Goal: Task Accomplishment & Management: Use online tool/utility

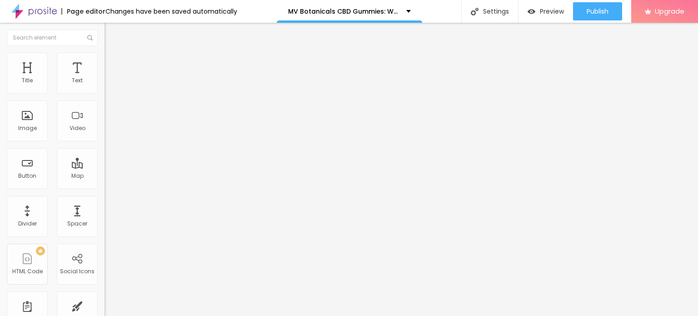
click at [109, 131] on icon "button" at bounding box center [111, 129] width 4 height 4
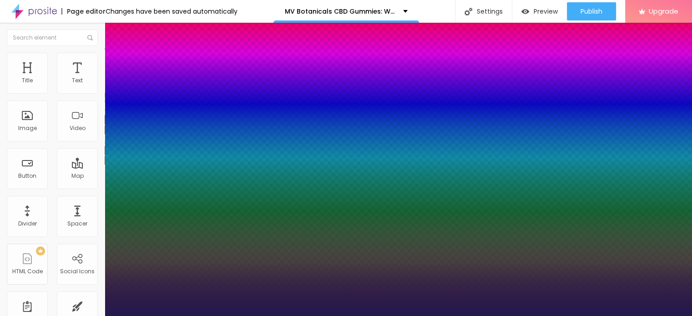
type input "1"
type input "43"
type input "1"
type input "47"
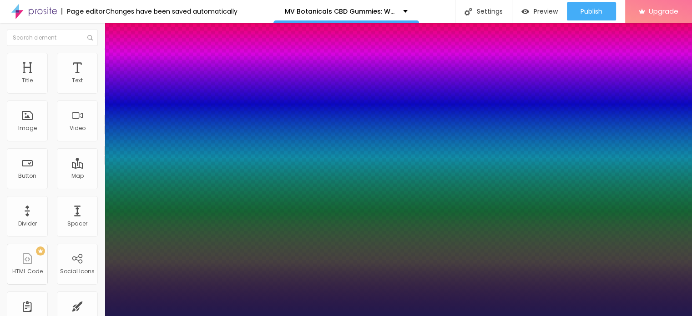
type input "47"
type input "1"
type input "48"
type input "1"
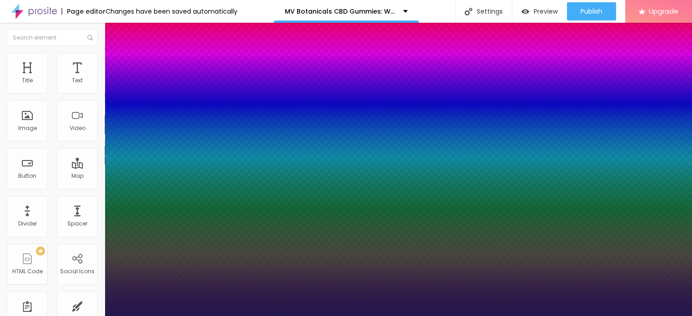
type input "49"
type input "1"
type input "50"
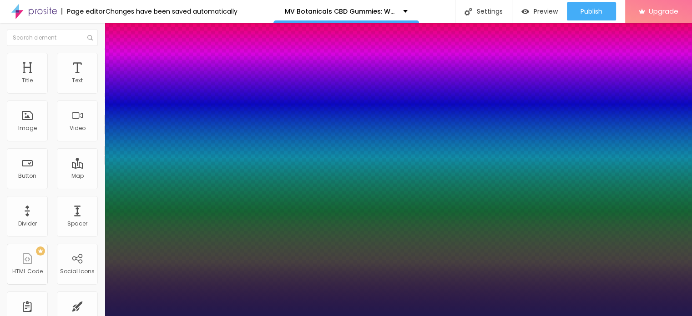
type input "1"
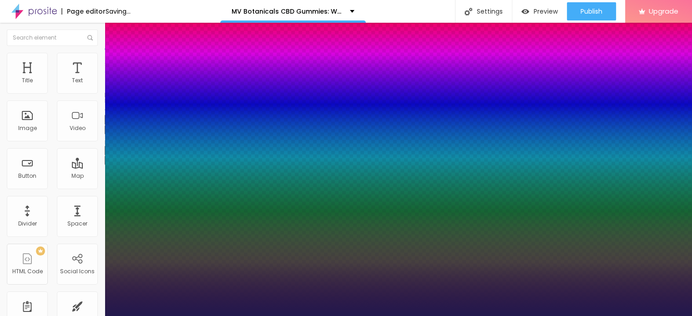
type input "49"
type input "1"
type input "48"
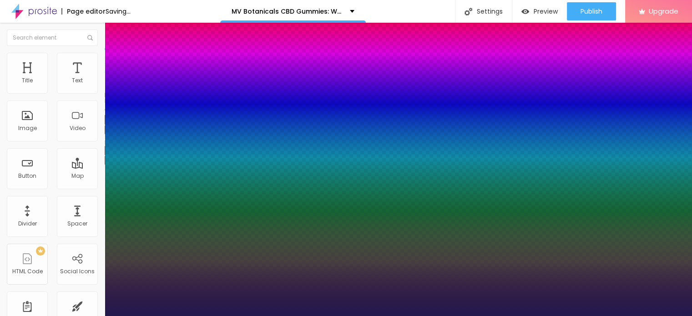
type input "1"
type input "47"
type input "1"
type input "41"
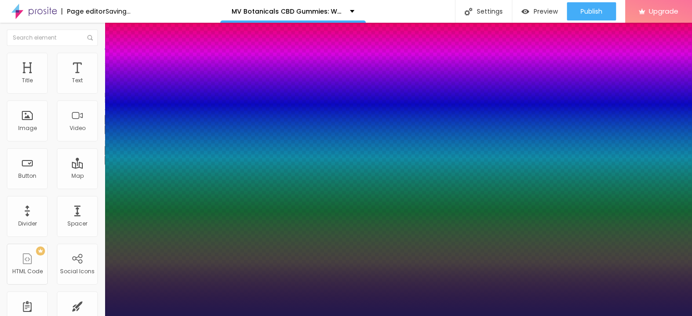
type input "41"
type input "1"
type input "39"
type input "1"
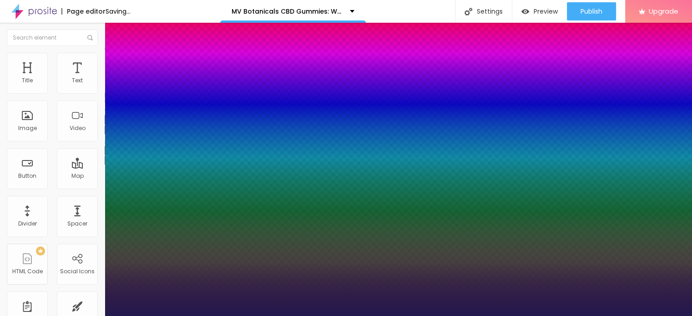
type input "38"
type input "1"
type input "37"
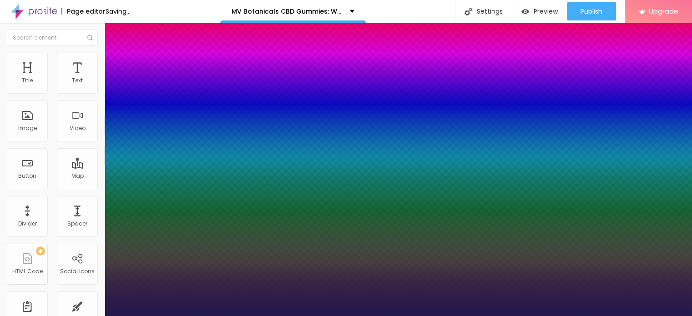
type input "1"
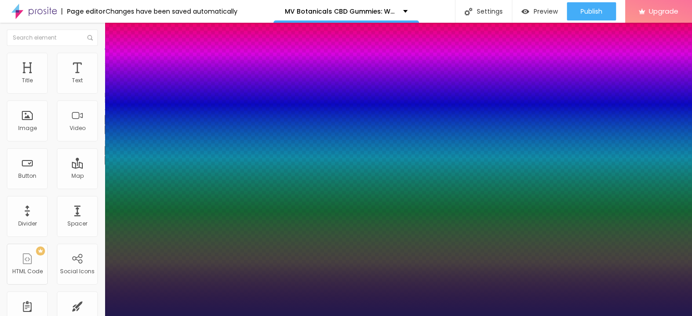
type input "36"
type input "1"
type input "35"
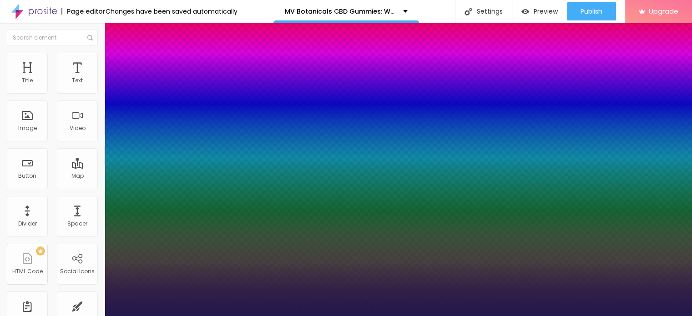
type input "1"
type input "34"
type input "1"
type input "35"
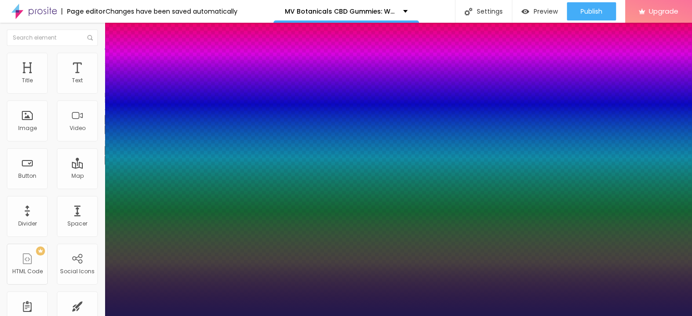
type input "35"
type input "1"
type input "36"
type input "1"
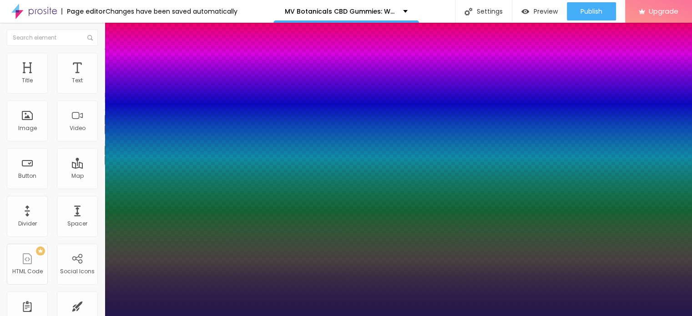
type input "38"
type input "1"
type input "39"
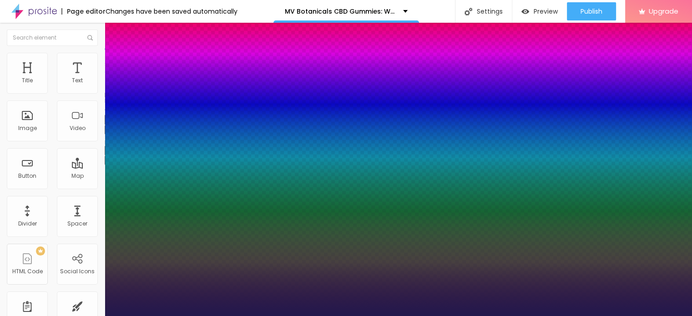
type input "1"
type input "40"
type input "1"
drag, startPoint x: 122, startPoint y: 254, endPoint x: 140, endPoint y: 252, distance: 18.3
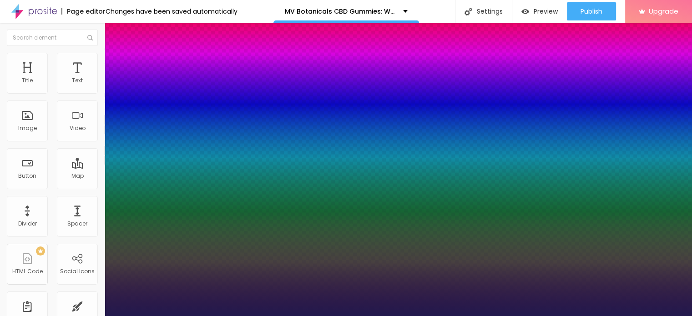
type input "40"
type input "1"
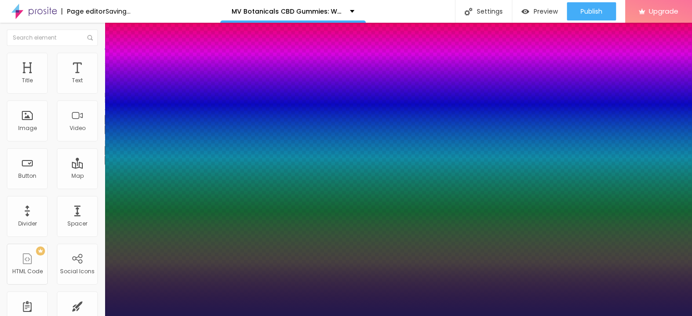
click at [284, 316] on div at bounding box center [346, 316] width 692 height 0
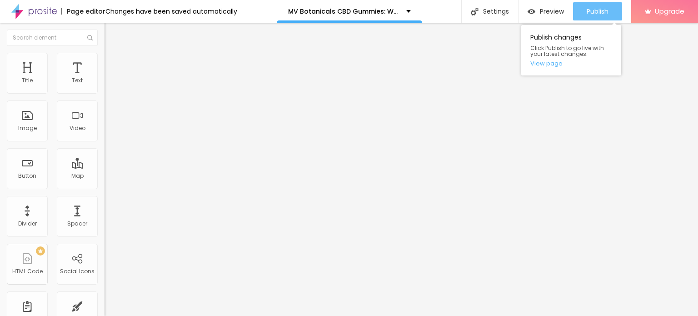
click at [595, 8] on span "Publish" at bounding box center [598, 11] width 22 height 7
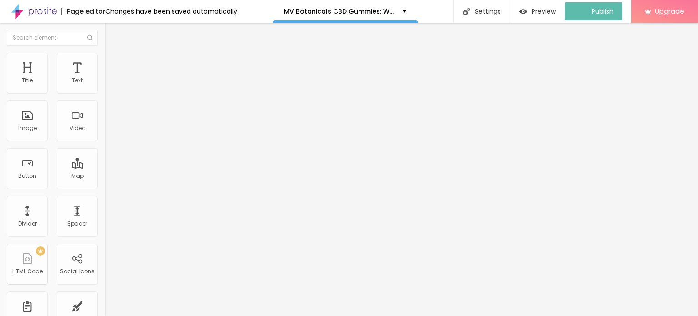
click at [20, 12] on img at bounding box center [33, 11] width 45 height 23
